Goal: Check status: Check status

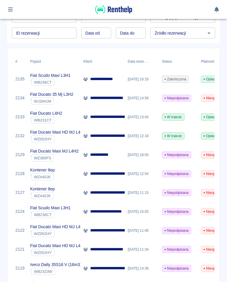
click at [11, 11] on icon "button" at bounding box center [10, 9] width 5 height 4
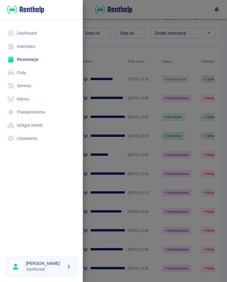
click at [31, 46] on link "Kalendarz" at bounding box center [41, 46] width 73 height 13
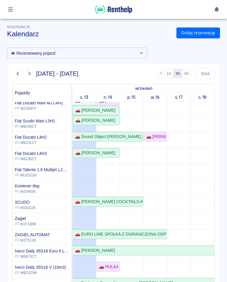
scroll to position [79, 0]
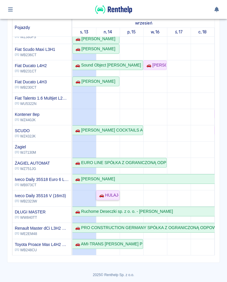
click at [111, 196] on div "🚗 HULAJ-GO [PERSON_NAME] - [PERSON_NAME]" at bounding box center [108, 195] width 22 height 6
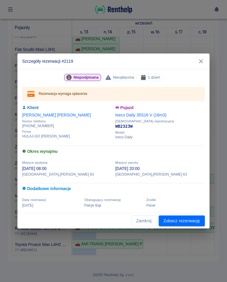
click at [200, 61] on icon "button" at bounding box center [201, 61] width 8 height 6
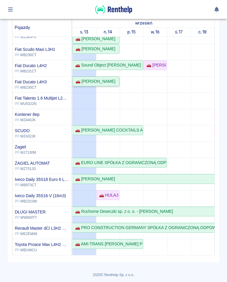
click at [105, 80] on div "🚗 [PERSON_NAME]" at bounding box center [94, 81] width 42 height 6
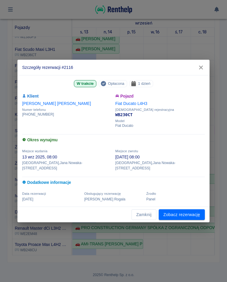
click at [200, 70] on icon "button" at bounding box center [201, 68] width 4 height 4
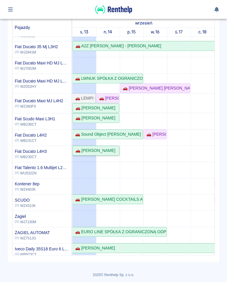
scroll to position [12, 0]
click at [110, 118] on div "🚗 [PERSON_NAME]" at bounding box center [94, 118] width 42 height 6
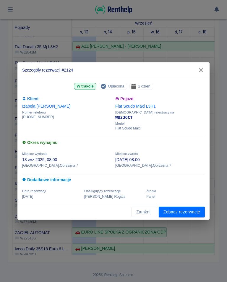
click at [199, 72] on icon "button" at bounding box center [201, 70] width 8 height 6
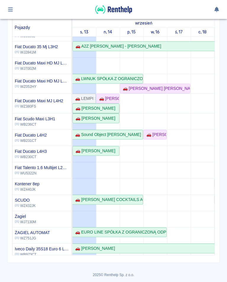
click at [106, 107] on div "🚗 [PERSON_NAME]" at bounding box center [96, 108] width 46 height 6
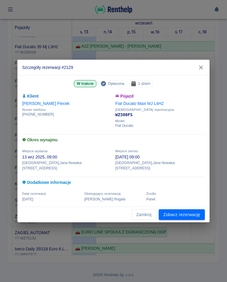
click at [200, 70] on icon "button" at bounding box center [201, 68] width 4 height 4
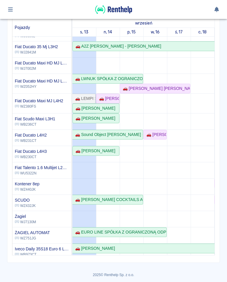
click at [110, 96] on div "🚗 [PERSON_NAME]" at bounding box center [108, 99] width 22 height 6
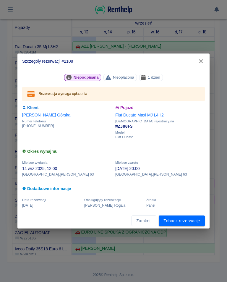
click at [200, 61] on icon "button" at bounding box center [201, 61] width 4 height 4
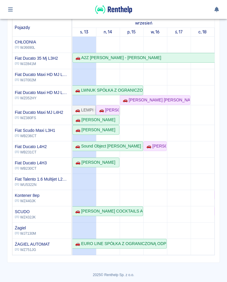
scroll to position [0, 0]
